Goal: Task Accomplishment & Management: Use online tool/utility

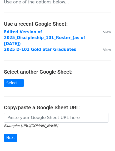
scroll to position [26, 0]
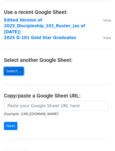
click at [14, 67] on link "Select..." at bounding box center [14, 71] width 20 height 8
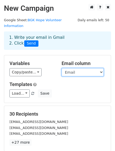
click at [83, 68] on select "Name Email Number Service" at bounding box center [83, 72] width 42 height 8
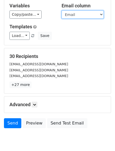
scroll to position [74, 0]
